Goal: Check status: Check status

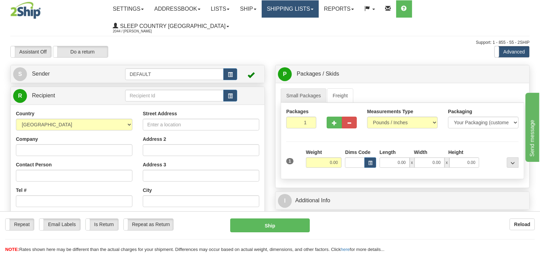
click at [319, 7] on link "Shipping lists" at bounding box center [290, 8] width 57 height 17
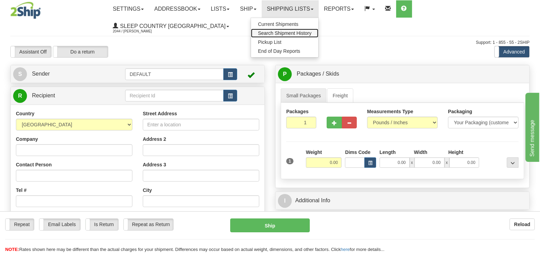
click at [312, 33] on span "Search Shipment History" at bounding box center [285, 33] width 54 height 6
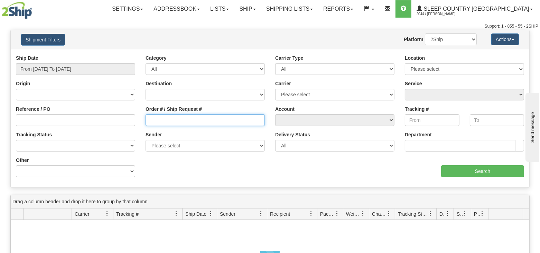
click at [159, 122] on input "Order # / Ship Request #" at bounding box center [205, 120] width 119 height 12
paste input "9000H995117"
type input "9000H995117"
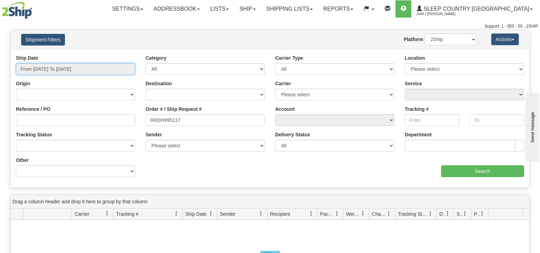
click at [57, 68] on input "From 08/18/2025 To 08/19/2025" at bounding box center [75, 69] width 119 height 12
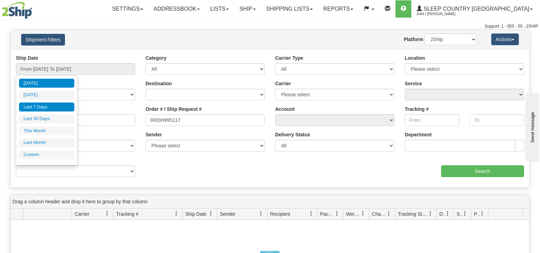
click at [54, 109] on li "Last 7 Days" at bounding box center [46, 107] width 55 height 9
type input "From 08/13/2025 To 08/19/2025"
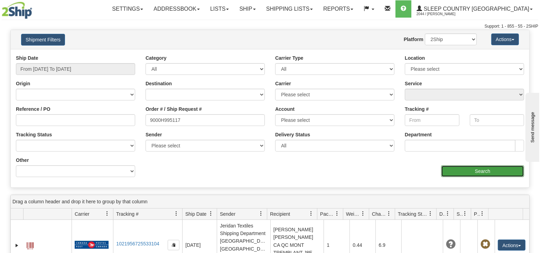
click at [460, 166] on input "Search" at bounding box center [482, 172] width 83 height 12
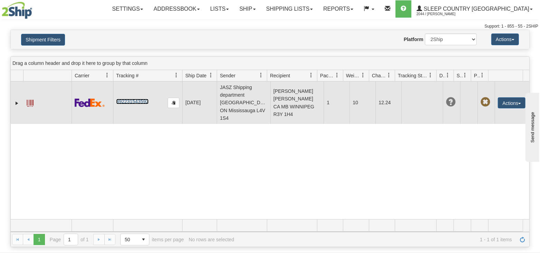
click at [140, 104] on link "392231543592" at bounding box center [132, 102] width 32 height 6
